Goal: Transaction & Acquisition: Purchase product/service

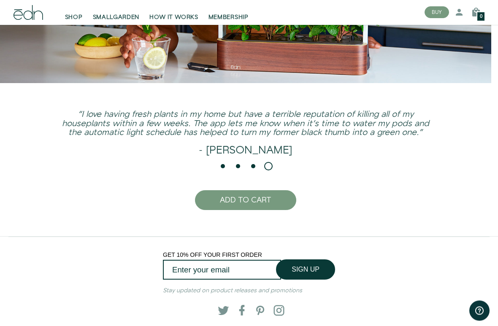
scroll to position [1616, 0]
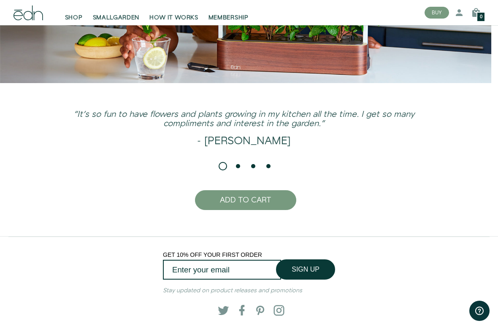
click at [256, 198] on button "ADD TO CART" at bounding box center [245, 200] width 101 height 20
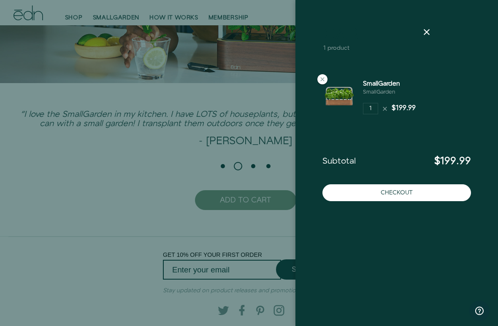
click at [431, 31] on icon at bounding box center [426, 32] width 10 height 10
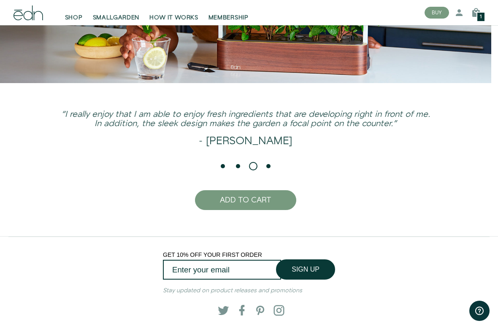
click at [483, 14] on div "1" at bounding box center [480, 17] width 9 height 10
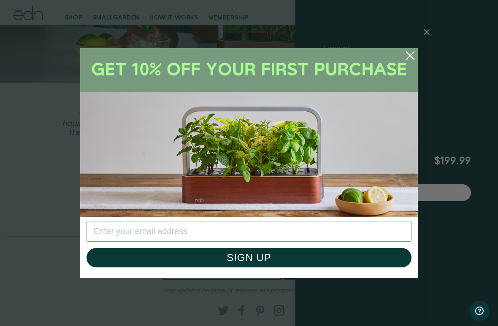
click at [410, 56] on circle "Close dialog" at bounding box center [410, 55] width 19 height 19
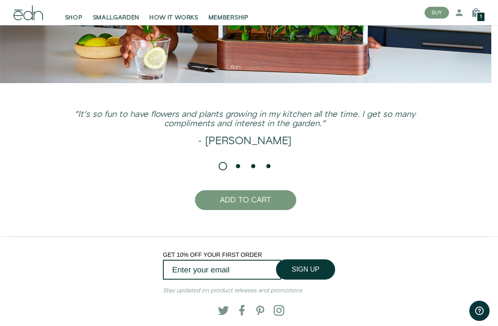
click at [474, 14] on icon at bounding box center [476, 13] width 10 height 10
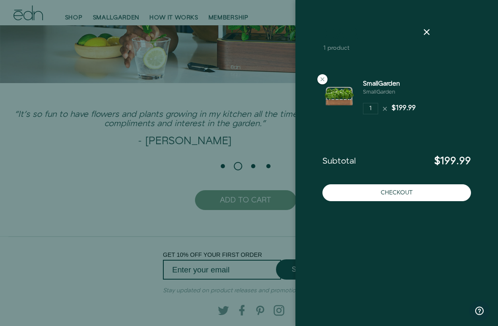
click at [383, 110] on icon at bounding box center [384, 108] width 7 height 7
click at [387, 111] on icon at bounding box center [384, 108] width 7 height 7
click at [385, 110] on icon at bounding box center [384, 108] width 7 height 7
click at [324, 79] on icon at bounding box center [322, 79] width 7 height 7
click at [320, 83] on div at bounding box center [322, 79] width 10 height 10
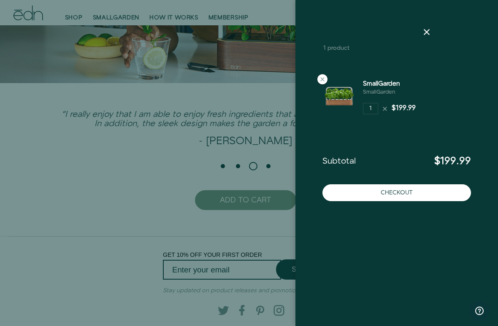
click at [325, 79] on icon at bounding box center [322, 79] width 7 height 7
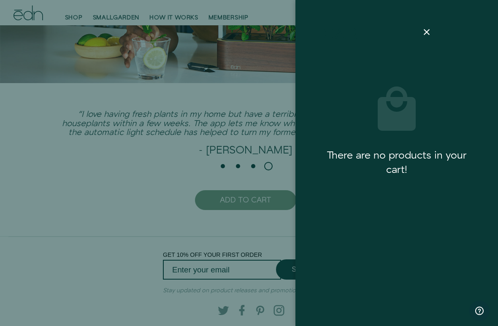
click at [430, 36] on icon at bounding box center [426, 32] width 10 height 10
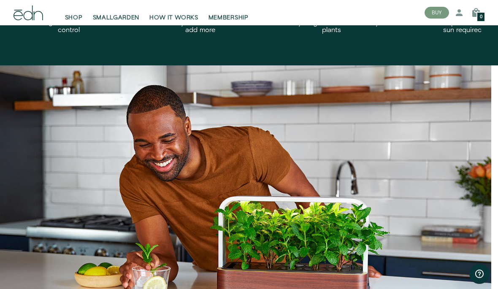
scroll to position [1356, 0]
